Goal: Information Seeking & Learning: Learn about a topic

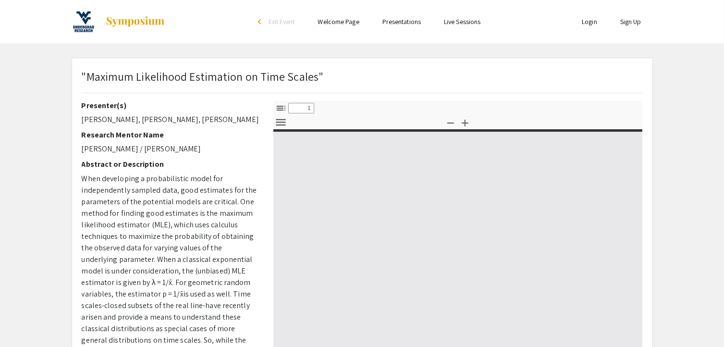
type input "0"
select select "custom"
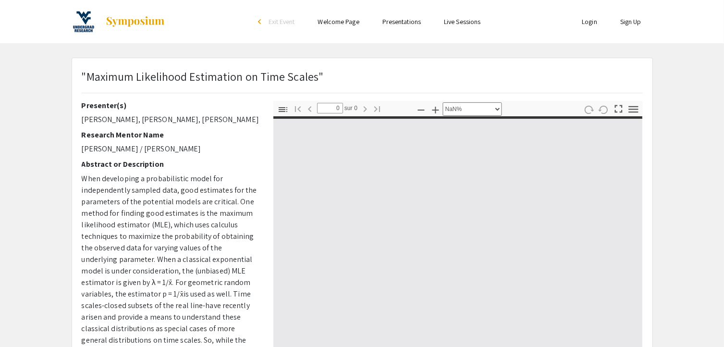
type input "1"
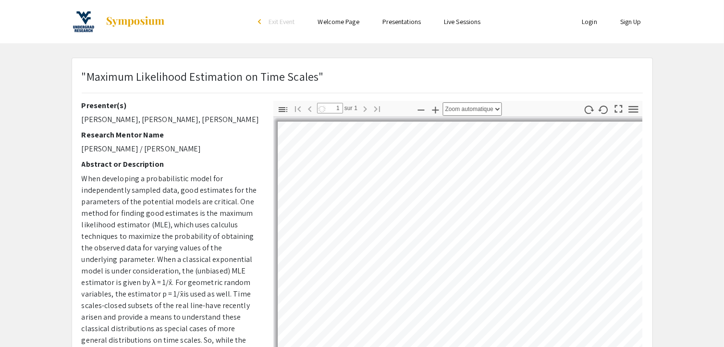
select select "custom"
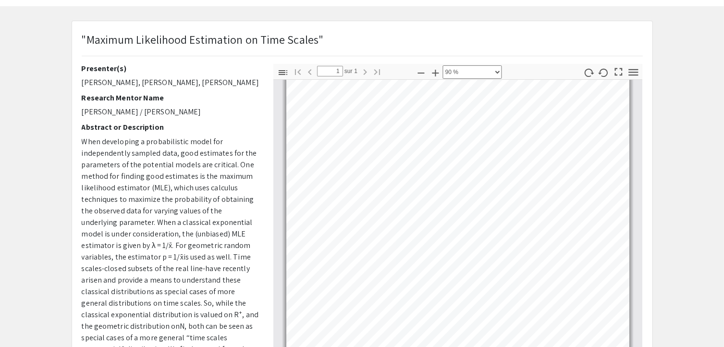
scroll to position [38, 0]
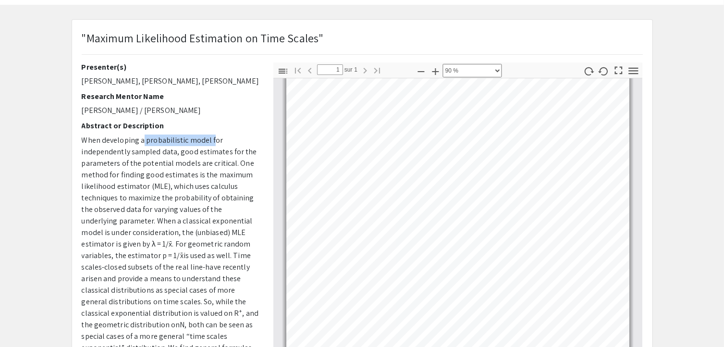
drag, startPoint x: 143, startPoint y: 139, endPoint x: 210, endPoint y: 137, distance: 66.4
click at [210, 137] on span "When developing a probabilistic model for independently sampled data, good esti…" at bounding box center [169, 192] width 175 height 114
drag, startPoint x: 145, startPoint y: 140, endPoint x: 208, endPoint y: 142, distance: 63.0
click at [208, 142] on span "When developing a probabilistic model for independently sampled data, good esti…" at bounding box center [169, 192] width 175 height 114
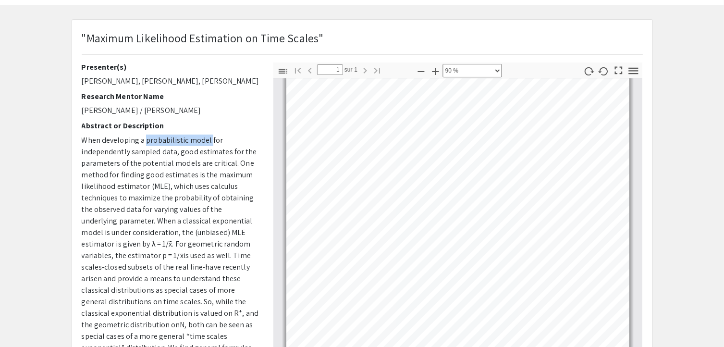
copy span "probabilistic model"
click at [54, 135] on app-presentation ""Maximum Likelihood Estimation on Time Scales" Presenter(s) [PERSON_NAME], [PER…" at bounding box center [362, 262] width 724 height 486
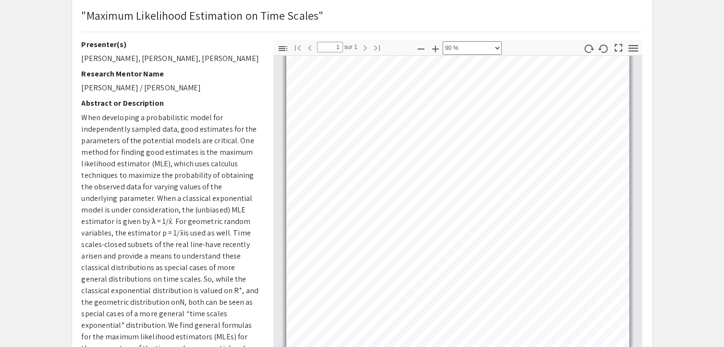
scroll to position [62, 0]
drag, startPoint x: 160, startPoint y: 72, endPoint x: 112, endPoint y: 70, distance: 47.1
click at [112, 70] on h2 "Research Mentor Name" at bounding box center [170, 73] width 177 height 9
copy h2 "Mentor Name"
click at [195, 104] on h2 "Abstract or Description" at bounding box center [170, 103] width 177 height 9
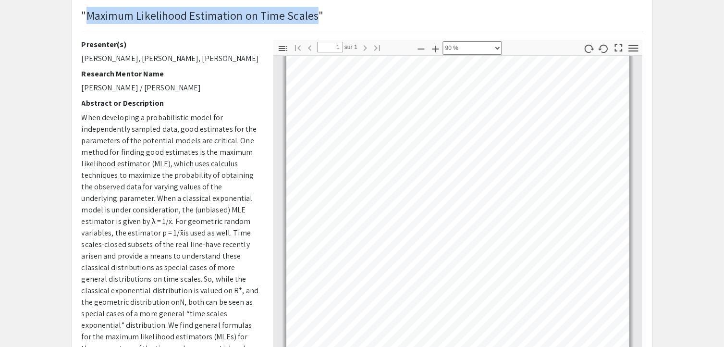
drag, startPoint x: 87, startPoint y: 17, endPoint x: 314, endPoint y: 23, distance: 227.5
click at [314, 23] on p ""Maximum Likelihood Estimation on Time Scales"" at bounding box center [203, 15] width 242 height 17
copy p "Maximum Likelihood Estimation on Time Scales"
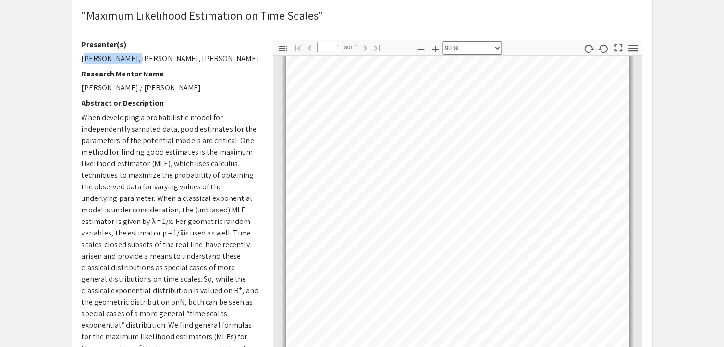
drag, startPoint x: 82, startPoint y: 58, endPoint x: 122, endPoint y: 59, distance: 39.9
click at [122, 59] on p "[PERSON_NAME], [PERSON_NAME], [PERSON_NAME]" at bounding box center [170, 59] width 177 height 12
copy p "[PERSON_NAME],"
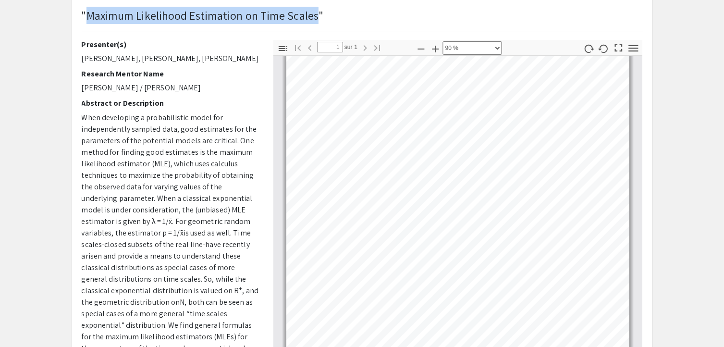
drag, startPoint x: 89, startPoint y: 16, endPoint x: 316, endPoint y: 22, distance: 227.5
click at [316, 22] on p ""Maximum Likelihood Estimation on Time Scales"" at bounding box center [203, 15] width 242 height 17
copy p "Maximum Likelihood Estimation on Time Scales"
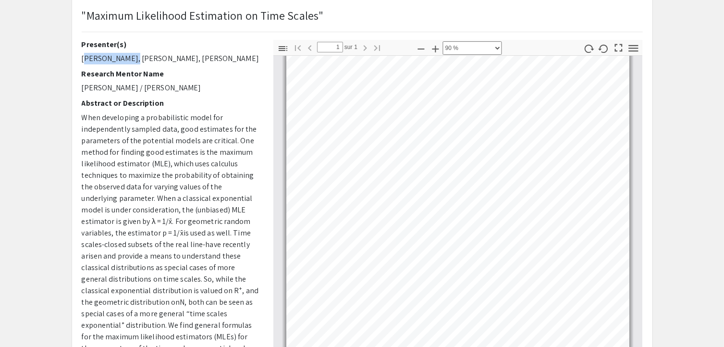
drag, startPoint x: 83, startPoint y: 59, endPoint x: 121, endPoint y: 56, distance: 38.6
click at [121, 56] on p "[PERSON_NAME], [PERSON_NAME], [PERSON_NAME]" at bounding box center [170, 59] width 177 height 12
copy p "[PERSON_NAME]"
click at [39, 53] on app-presentation ""Maximum Likelihood Estimation on Time Scales" Presenter(s) [PERSON_NAME], [PER…" at bounding box center [362, 240] width 724 height 486
